Goal: Transaction & Acquisition: Purchase product/service

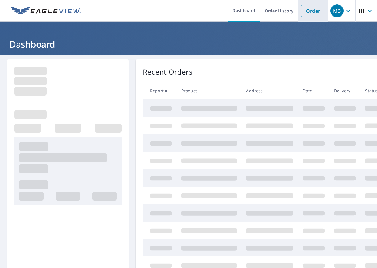
click at [308, 8] on link "Order" at bounding box center [313, 11] width 24 height 12
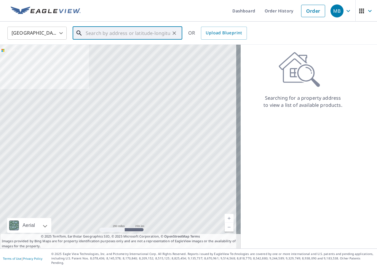
click at [92, 33] on input "text" at bounding box center [128, 33] width 84 height 17
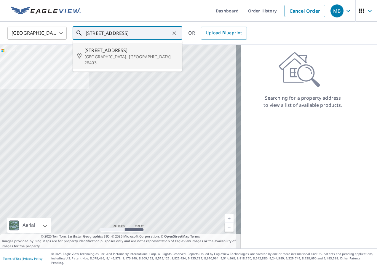
click at [123, 55] on p "[GEOGRAPHIC_DATA], [GEOGRAPHIC_DATA] 28403" at bounding box center [130, 60] width 93 height 12
type input "[STREET_ADDRESS]"
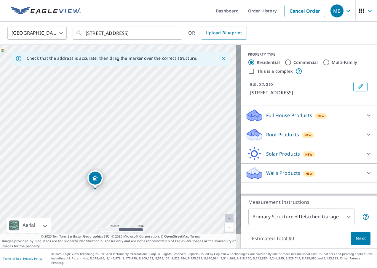
click at [304, 134] on span "New" at bounding box center [307, 135] width 7 height 5
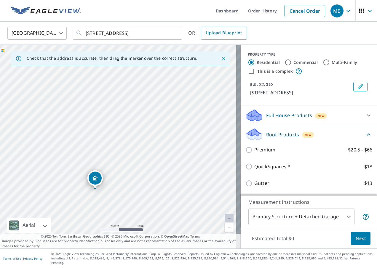
scroll to position [30, 0]
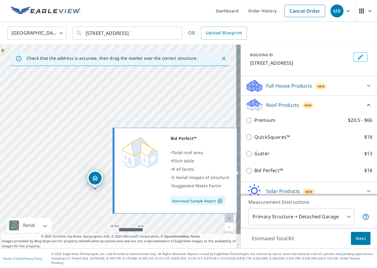
click at [254, 170] on p "Bid Perfect™" at bounding box center [268, 170] width 29 height 7
click at [253, 170] on input "Bid Perfect™ $18" at bounding box center [249, 170] width 9 height 7
checkbox input "true"
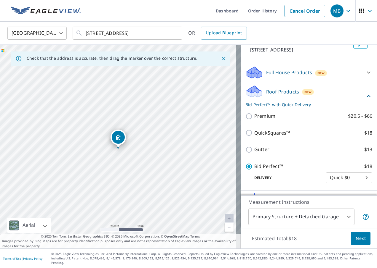
scroll to position [72, 0]
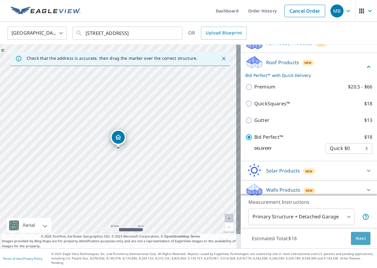
click at [355, 241] on span "Next" at bounding box center [360, 238] width 10 height 7
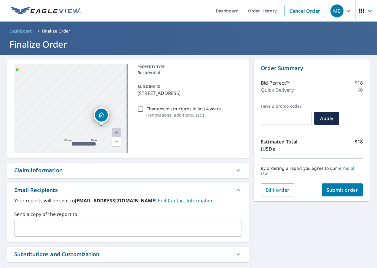
drag, startPoint x: 86, startPoint y: 110, endPoint x: 119, endPoint y: 123, distance: 34.9
click at [119, 123] on div "[STREET_ADDRESS]" at bounding box center [71, 108] width 114 height 89
click at [335, 189] on span "Submit order" at bounding box center [342, 190] width 32 height 7
